Goal: Task Accomplishment & Management: Complete application form

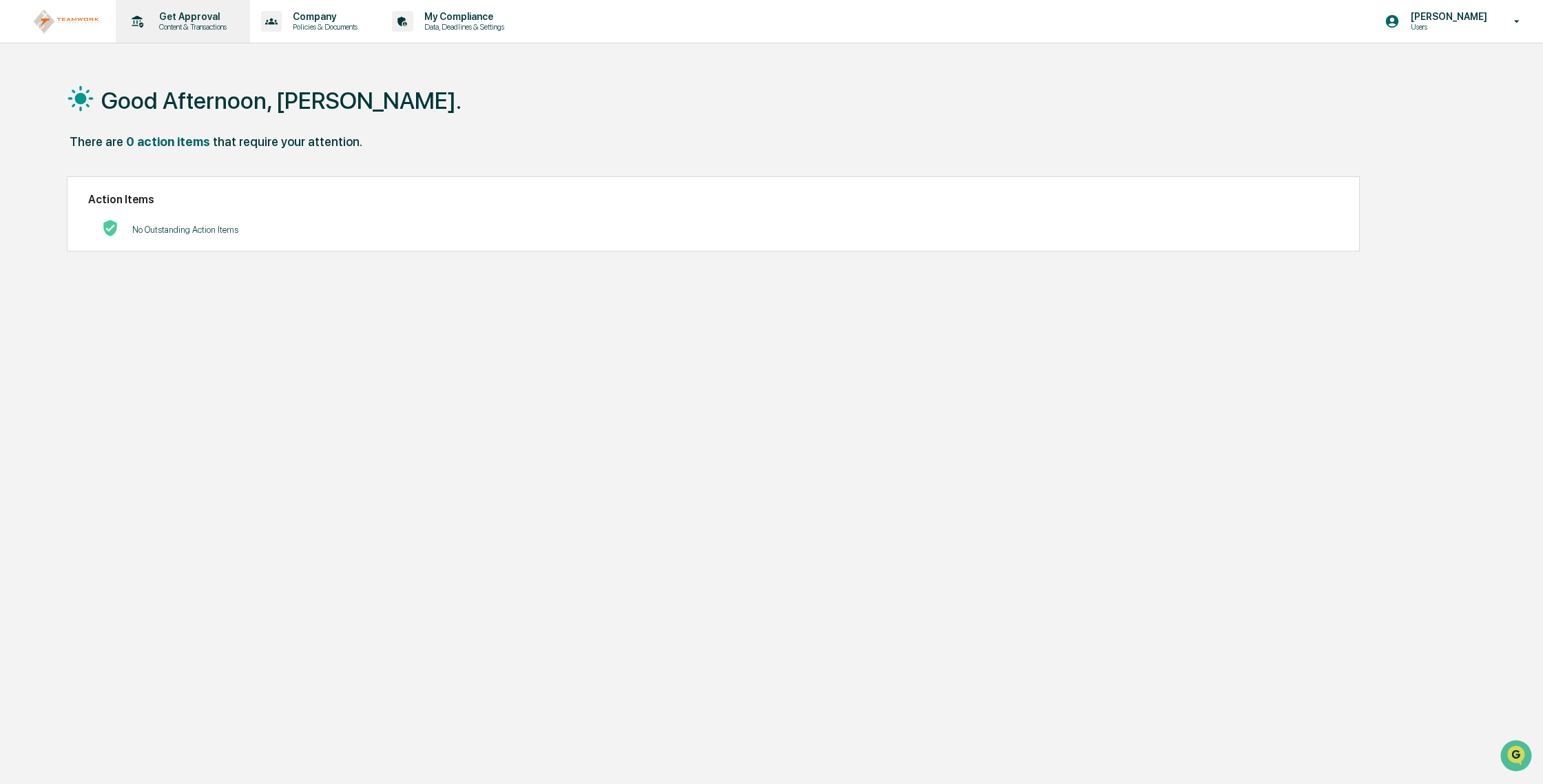
click at [158, 25] on p "Content & Transactions" at bounding box center [191, 27] width 86 height 10
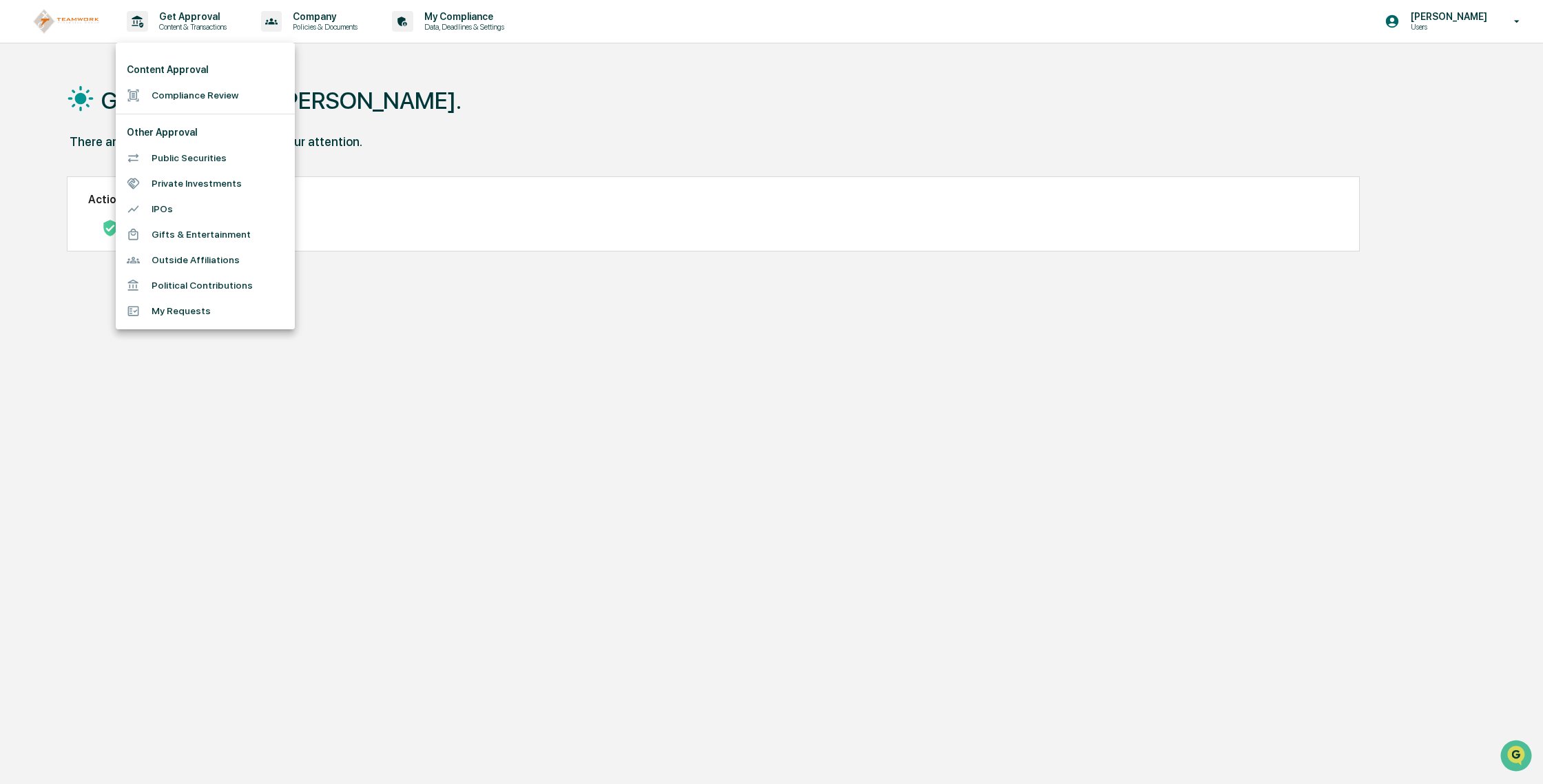
click at [185, 95] on li "Compliance Review" at bounding box center [206, 95] width 179 height 25
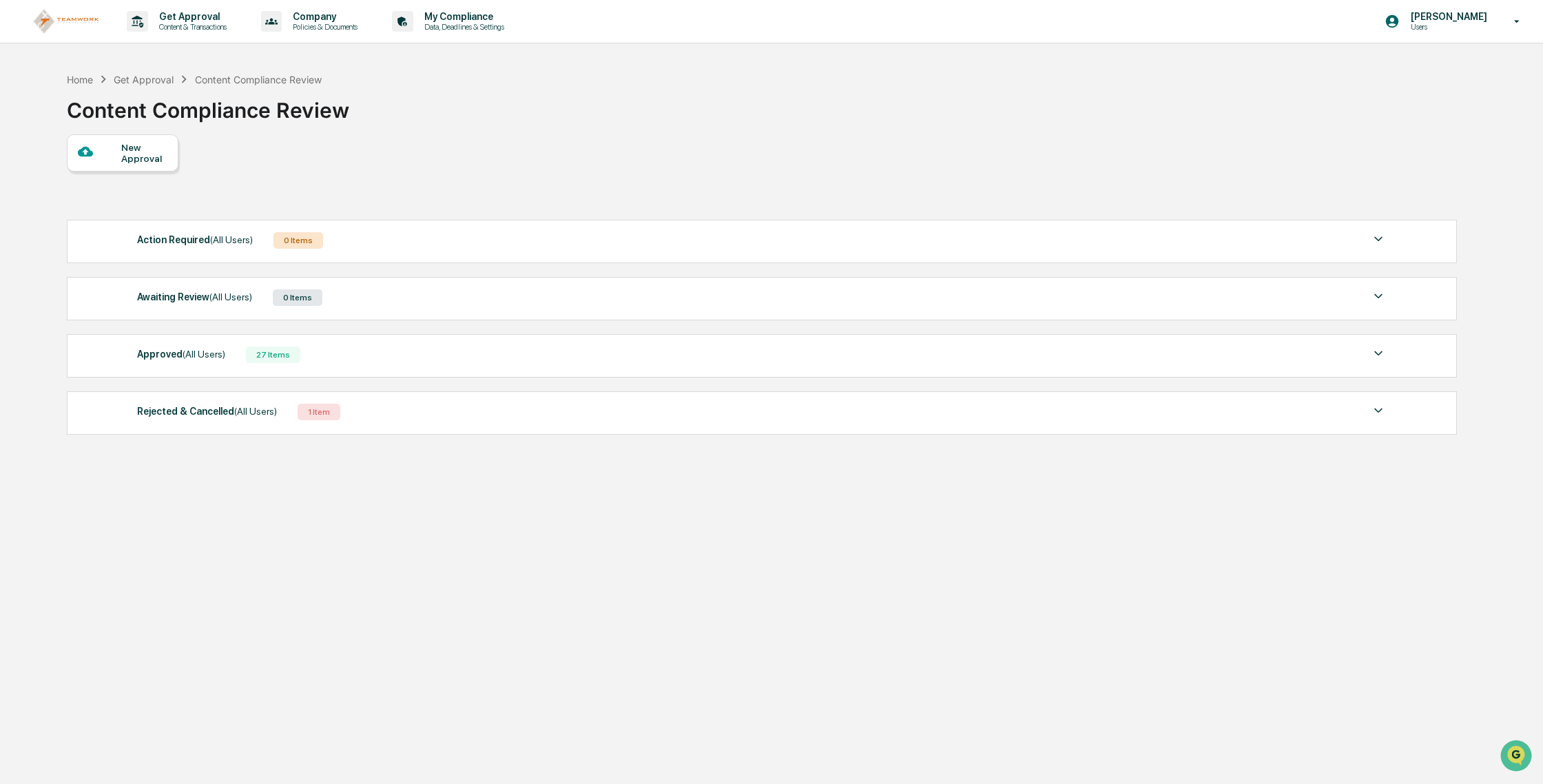
drag, startPoint x: 133, startPoint y: 167, endPoint x: 121, endPoint y: 164, distance: 12.4
click at [121, 164] on div "New Approval" at bounding box center [122, 152] width 112 height 37
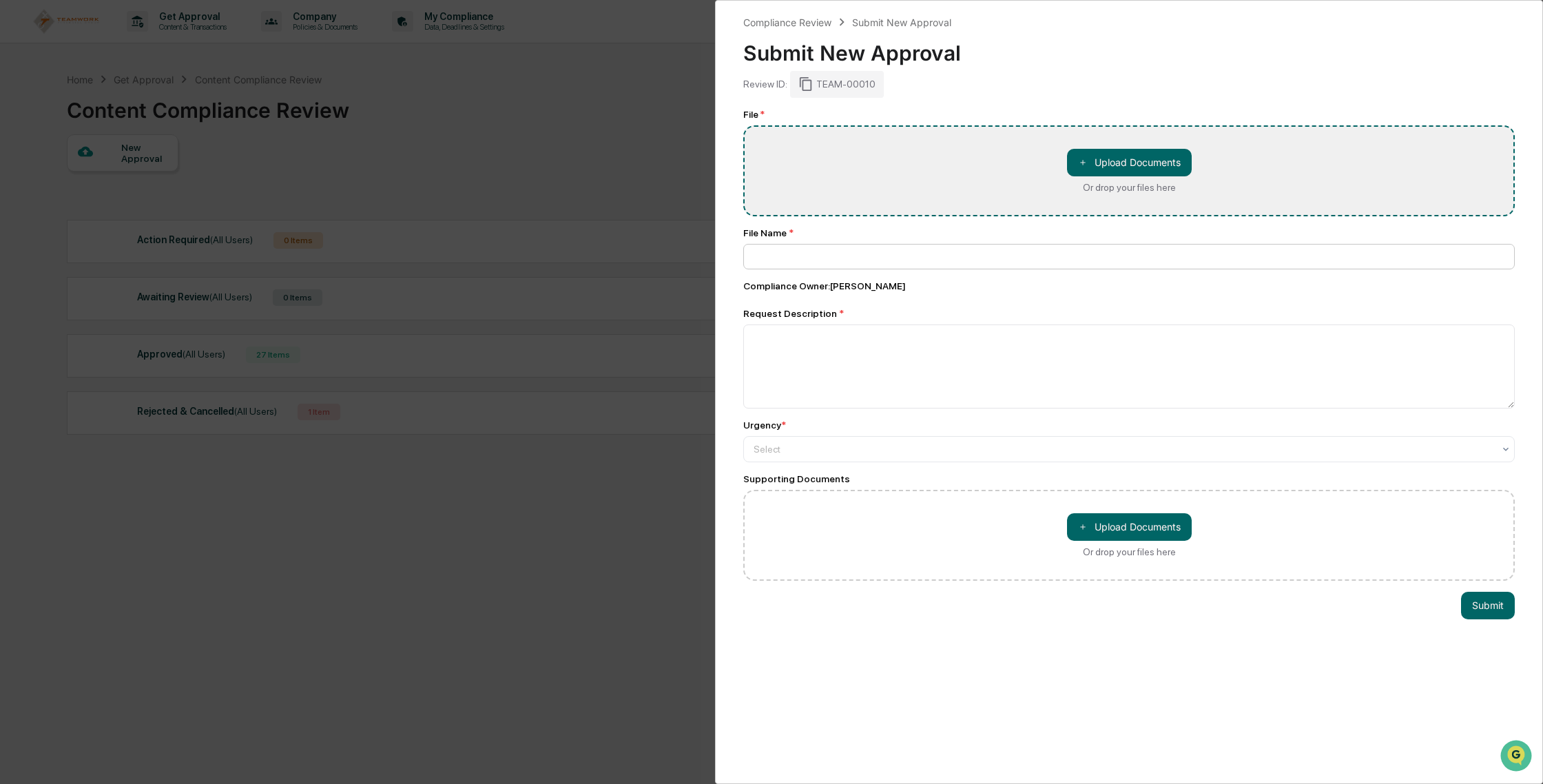
type input "**********"
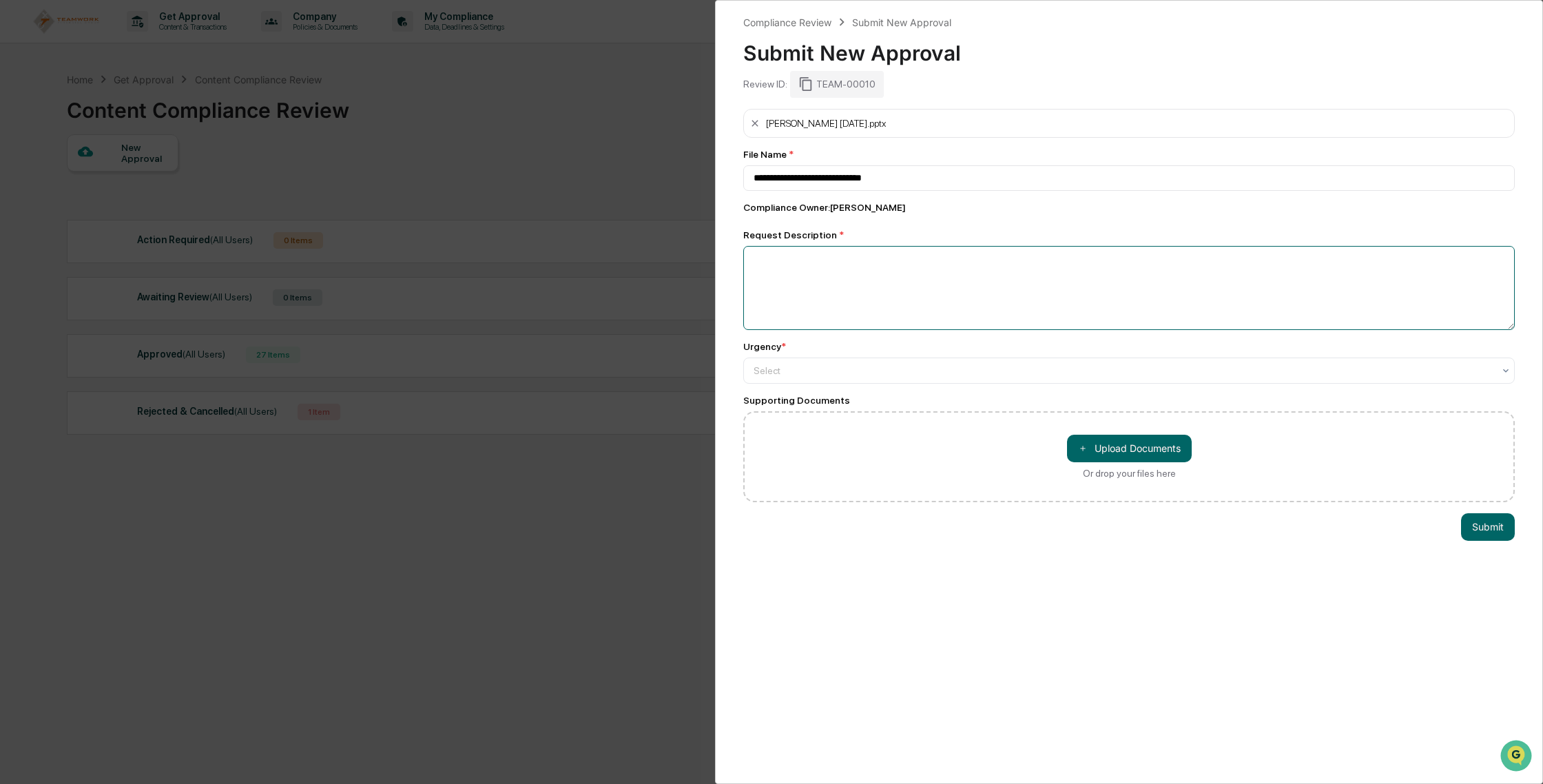
click at [1100, 290] on textarea at bounding box center [1129, 288] width 772 height 84
type textarea "**********"
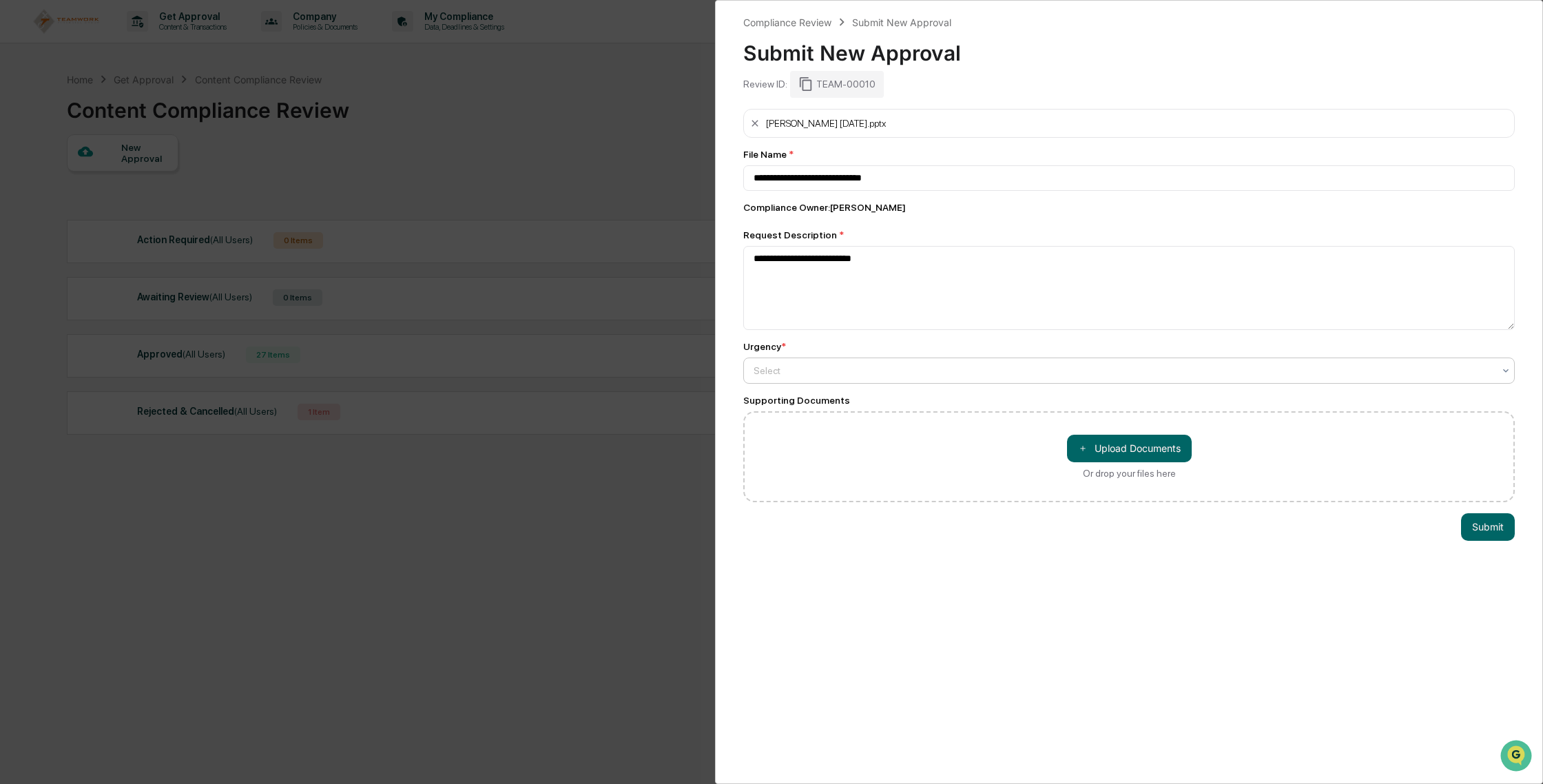
click at [1113, 367] on div at bounding box center [1123, 370] width 740 height 13
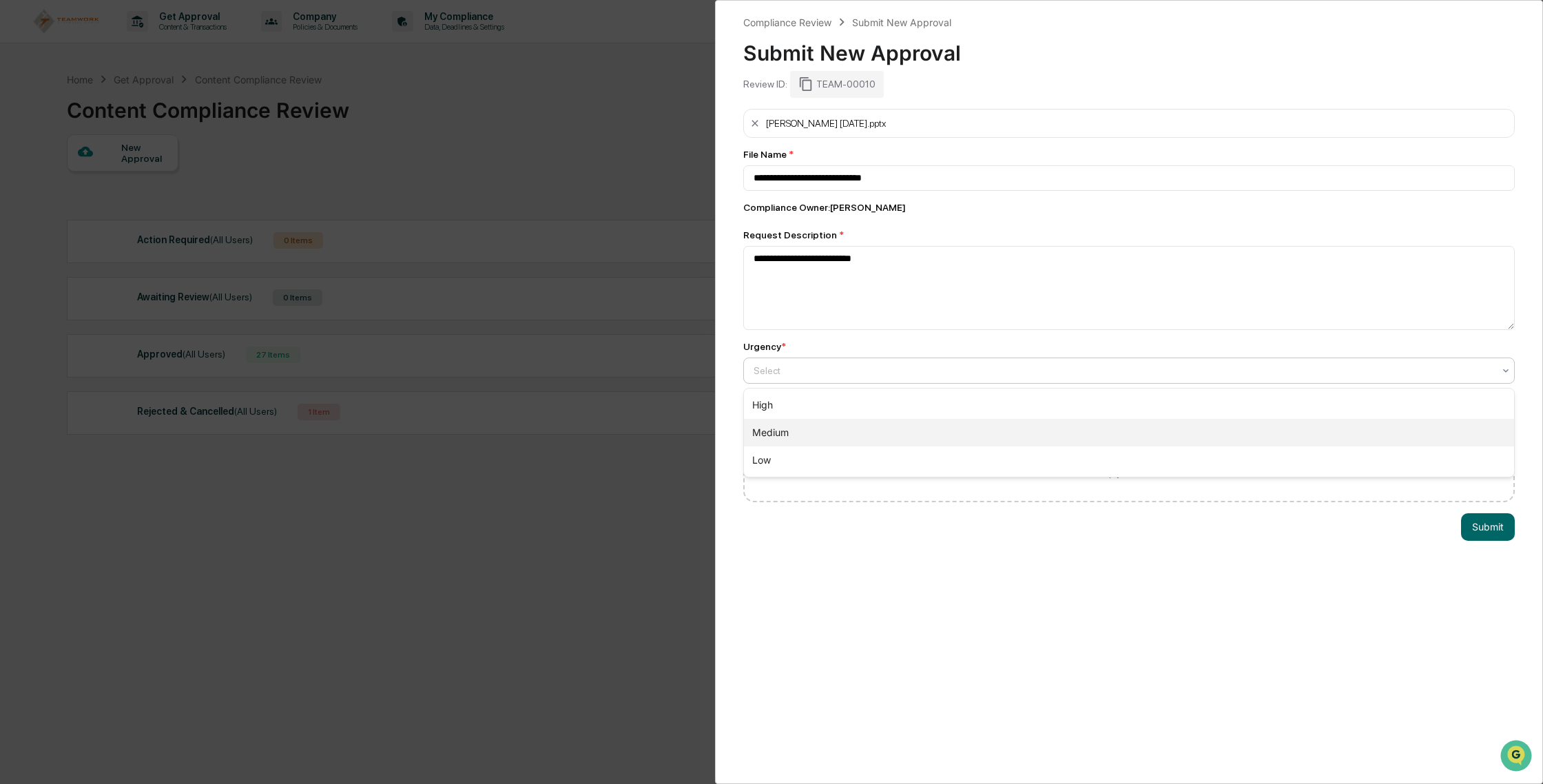
click at [1102, 428] on div "Medium" at bounding box center [1129, 432] width 770 height 28
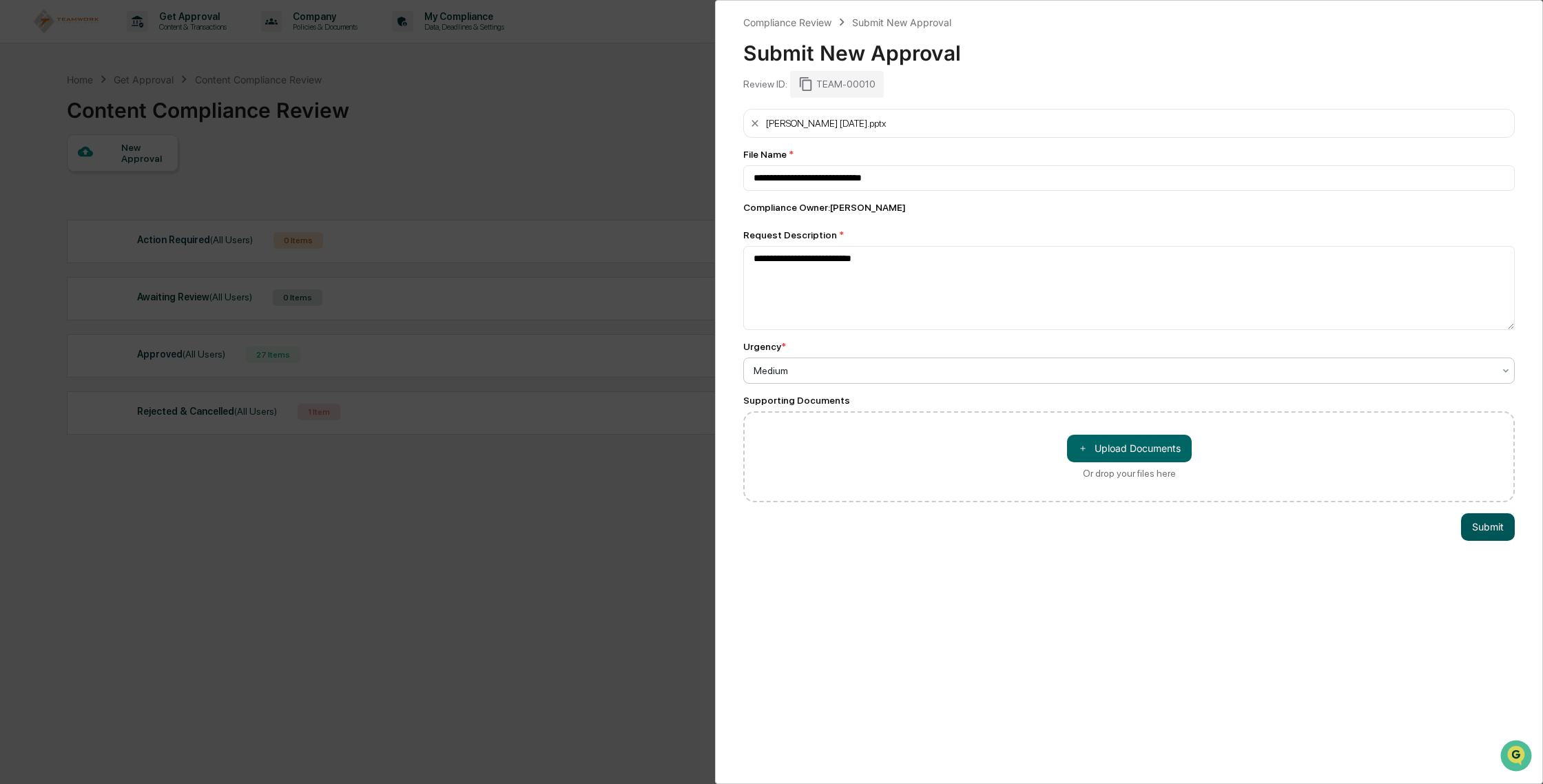
drag, startPoint x: 1498, startPoint y: 524, endPoint x: 1491, endPoint y: 522, distance: 7.3
click at [1497, 523] on button "Submit" at bounding box center [1488, 527] width 54 height 28
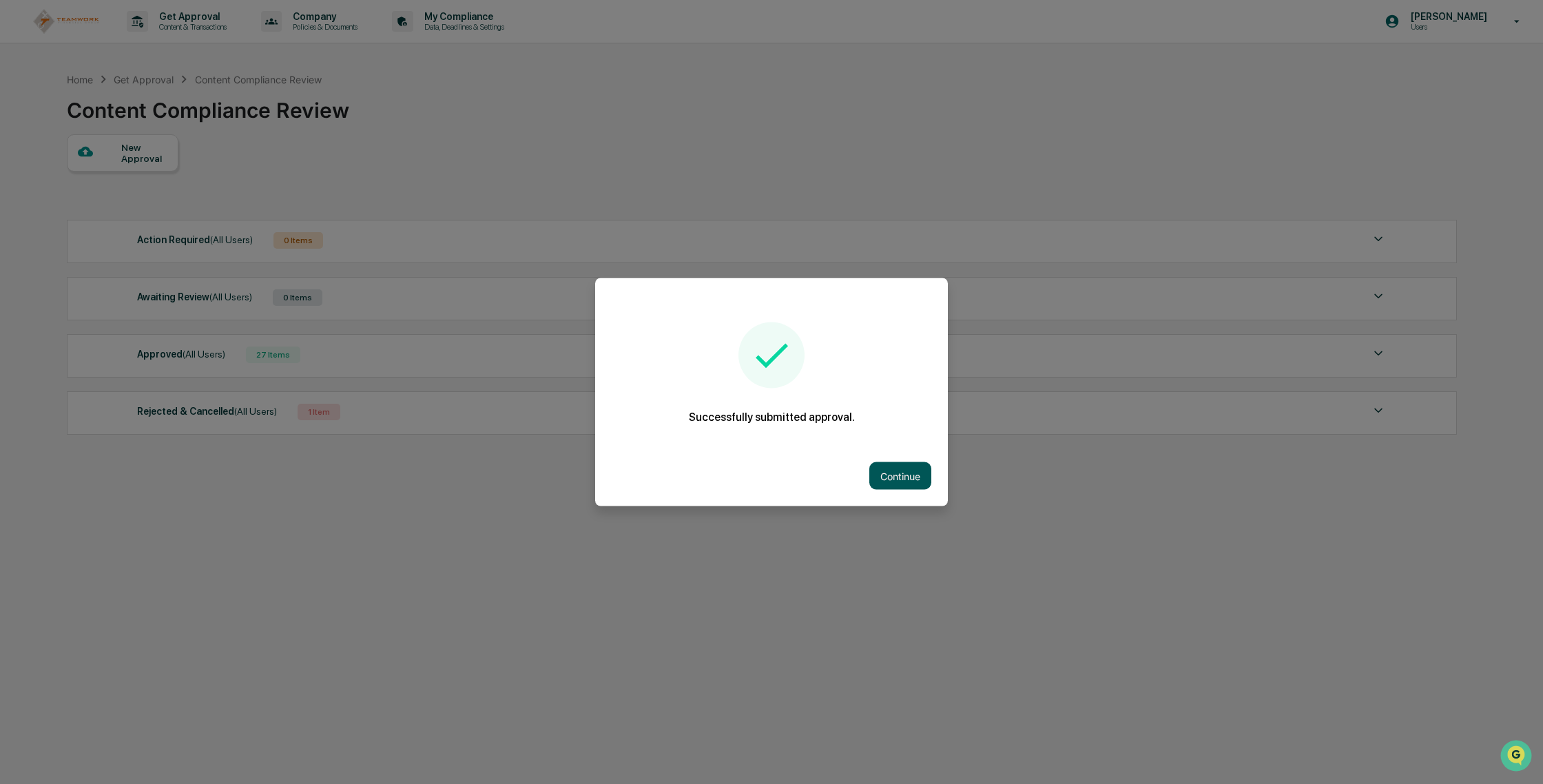
click at [905, 471] on button "Continue" at bounding box center [900, 475] width 62 height 28
